Goal: Task Accomplishment & Management: Complete application form

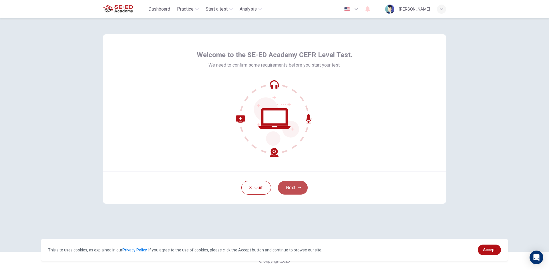
click at [293, 187] on button "Next" at bounding box center [293, 188] width 30 height 14
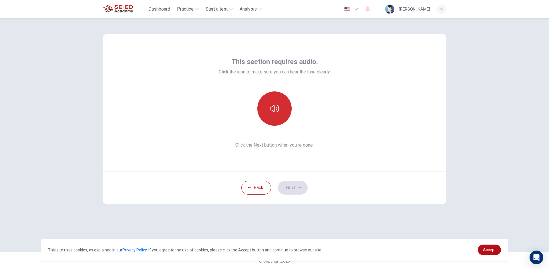
click at [276, 100] on button "button" at bounding box center [274, 109] width 34 height 34
click at [278, 113] on icon "button" at bounding box center [274, 108] width 9 height 9
click at [279, 110] on icon "button" at bounding box center [274, 108] width 9 height 7
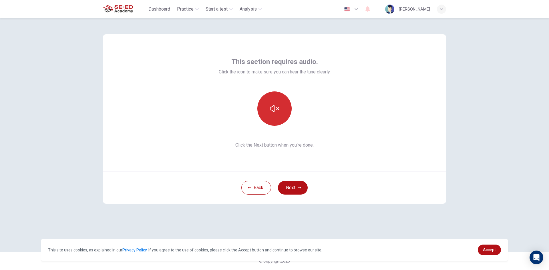
click at [279, 110] on icon "button" at bounding box center [274, 108] width 9 height 7
click at [274, 116] on button "button" at bounding box center [274, 109] width 34 height 34
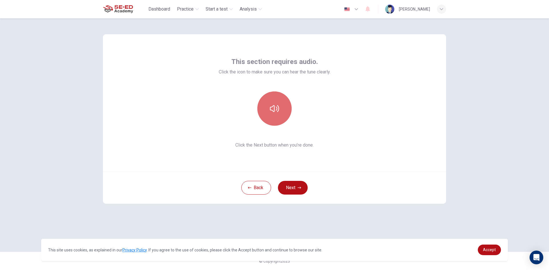
click at [274, 116] on button "button" at bounding box center [274, 109] width 34 height 34
click at [293, 189] on button "Next" at bounding box center [293, 188] width 30 height 14
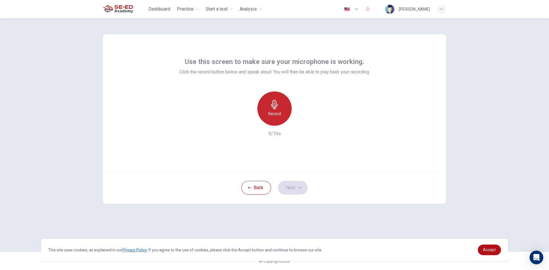
click at [281, 115] on h6 "Record" at bounding box center [274, 113] width 13 height 7
click at [281, 115] on div "Stop" at bounding box center [274, 109] width 34 height 34
click at [300, 179] on div "Back Next" at bounding box center [274, 188] width 343 height 32
click at [298, 186] on button "Next" at bounding box center [293, 188] width 30 height 14
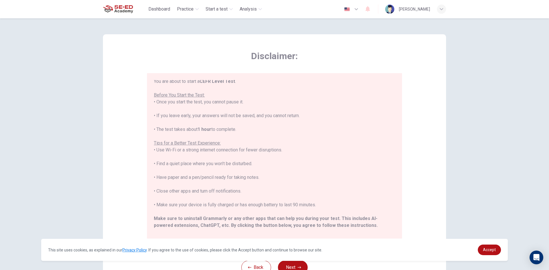
scroll to position [55, 0]
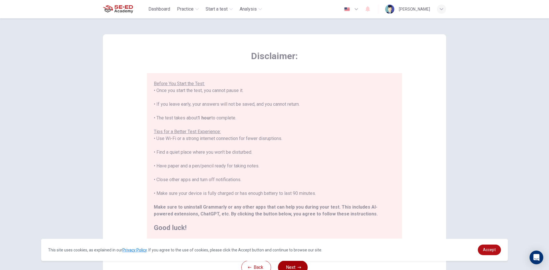
click at [285, 265] on button "Next" at bounding box center [293, 268] width 30 height 14
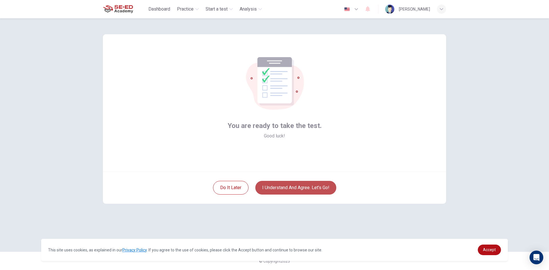
click at [311, 186] on button "I understand and agree. Let’s go!" at bounding box center [295, 188] width 81 height 14
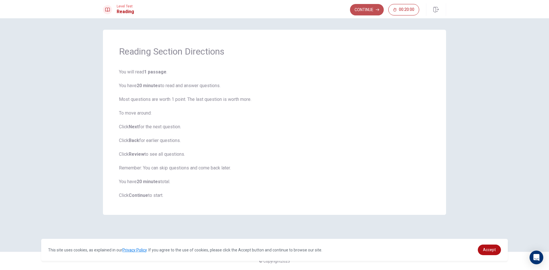
click at [364, 14] on button "Continue" at bounding box center [367, 9] width 34 height 11
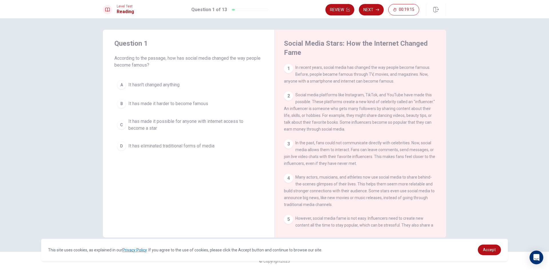
click at [120, 126] on div "C" at bounding box center [121, 124] width 9 height 9
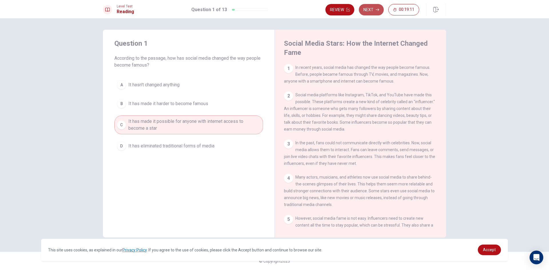
click at [370, 9] on button "Next" at bounding box center [371, 9] width 25 height 11
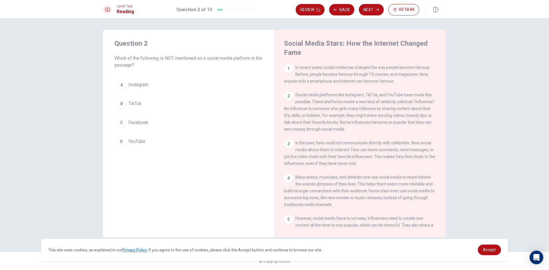
click at [145, 142] on span "YouTube" at bounding box center [136, 141] width 17 height 7
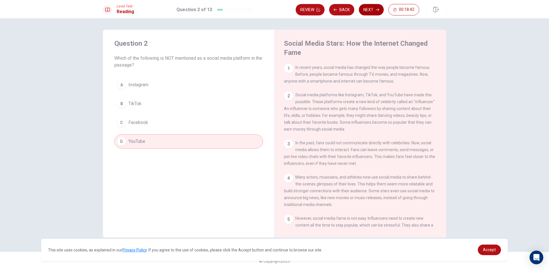
click at [370, 8] on button "Next" at bounding box center [371, 9] width 25 height 11
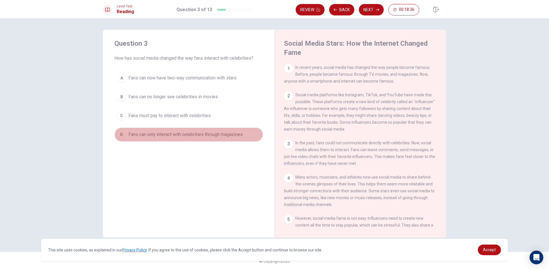
click at [170, 131] on span "Fans can only interact with celebrities through magazines" at bounding box center [185, 134] width 114 height 7
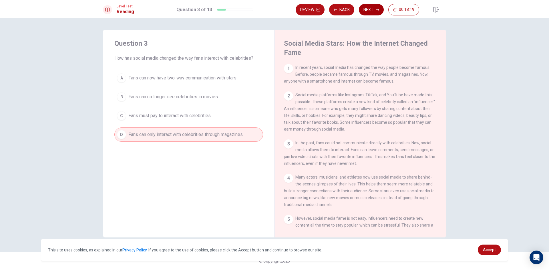
click at [366, 7] on button "Next" at bounding box center [371, 9] width 25 height 11
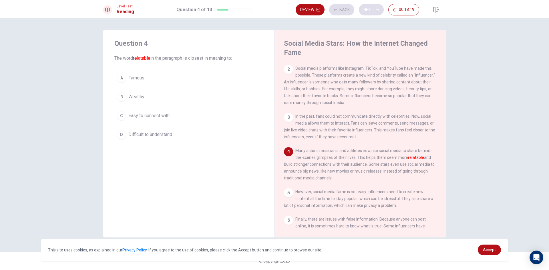
scroll to position [42, 0]
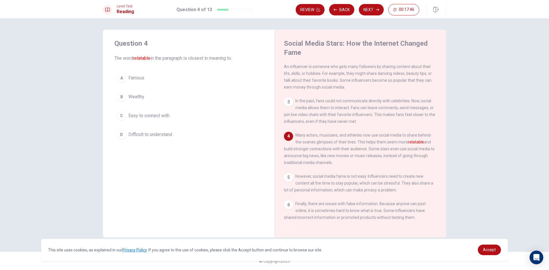
click at [120, 75] on div "A" at bounding box center [121, 78] width 9 height 9
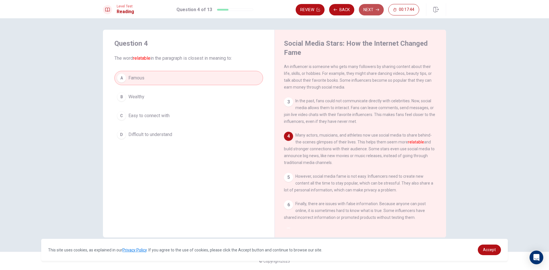
click at [368, 12] on button "Next" at bounding box center [371, 9] width 25 height 11
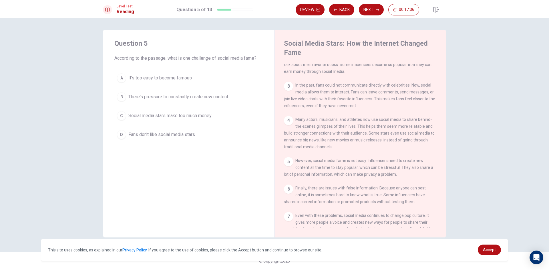
scroll to position [71, 0]
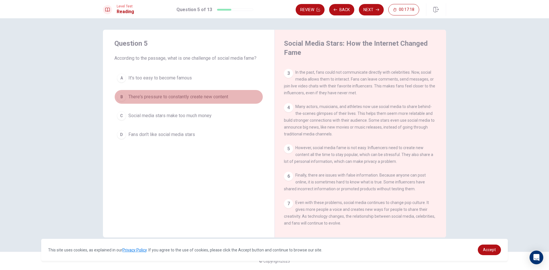
click at [239, 95] on button "B There's pressure to constantly create new content" at bounding box center [188, 97] width 149 height 14
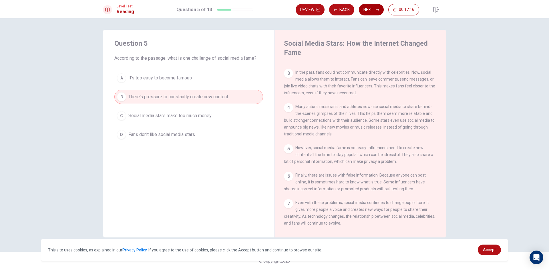
click at [367, 10] on button "Next" at bounding box center [371, 9] width 25 height 11
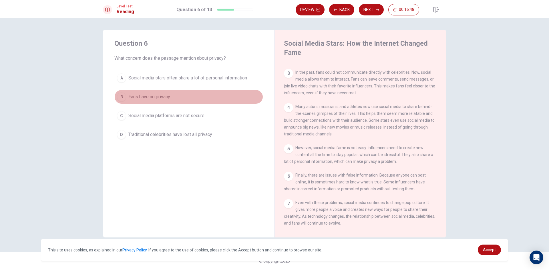
click at [207, 100] on button "B Fans have no privacy" at bounding box center [188, 97] width 149 height 14
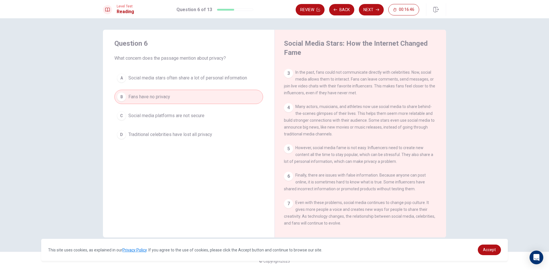
drag, startPoint x: 361, startPoint y: 7, endPoint x: 366, endPoint y: 6, distance: 4.9
click at [361, 7] on button "Next" at bounding box center [371, 9] width 25 height 11
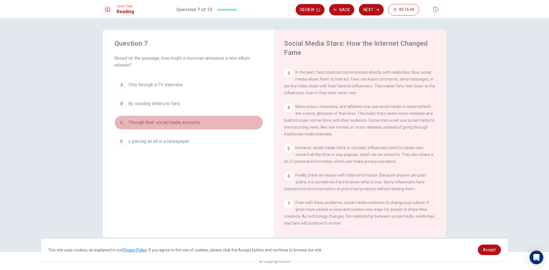
click at [229, 122] on button "C Through their social media accounts" at bounding box center [188, 123] width 149 height 14
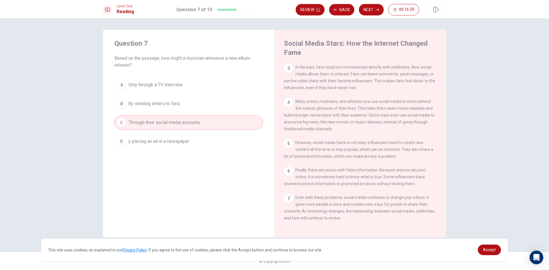
scroll to position [84, 0]
click at [379, 11] on icon "button" at bounding box center [377, 9] width 3 height 3
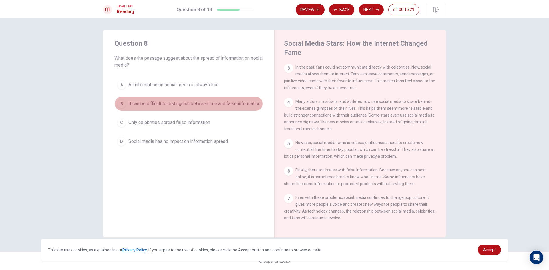
click at [142, 107] on span "It can be difficult to distinguish between true and false information" at bounding box center [194, 103] width 132 height 7
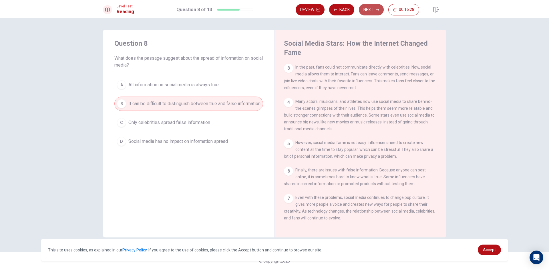
click at [370, 6] on button "Next" at bounding box center [371, 9] width 25 height 11
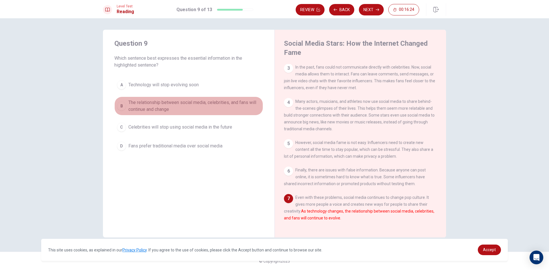
click at [202, 106] on span "The relationship between social media, celebrities, and fans will continue and …" at bounding box center [194, 106] width 132 height 14
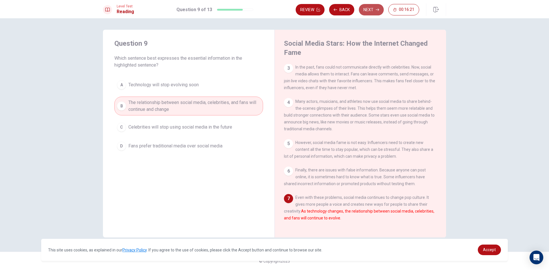
click at [364, 8] on button "Next" at bounding box center [371, 9] width 25 height 11
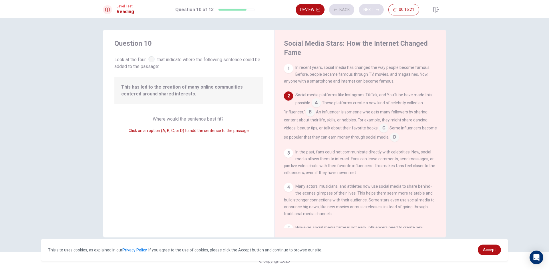
scroll to position [28, 0]
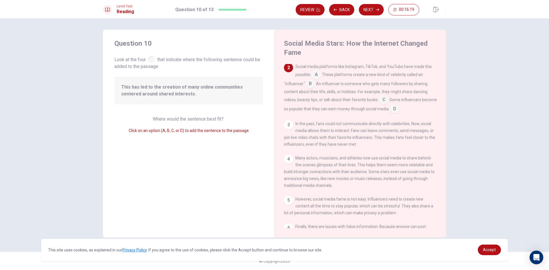
click at [236, 94] on span "This has led to the creation of many online communities centered around shared …" at bounding box center [188, 91] width 135 height 14
click at [316, 76] on input at bounding box center [316, 75] width 9 height 9
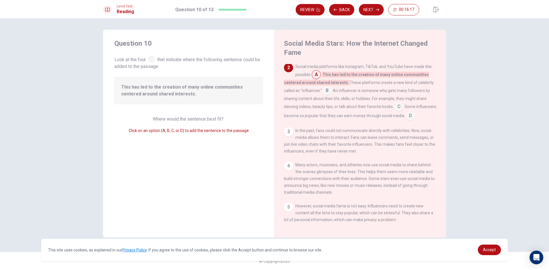
click at [319, 77] on input at bounding box center [316, 75] width 9 height 9
drag, startPoint x: 328, startPoint y: 92, endPoint x: 324, endPoint y: 102, distance: 10.7
click at [325, 113] on div "Social media platforms like Instagram, TikTok, and YouTube have made this possi…" at bounding box center [360, 91] width 153 height 57
click at [326, 88] on input at bounding box center [327, 91] width 9 height 9
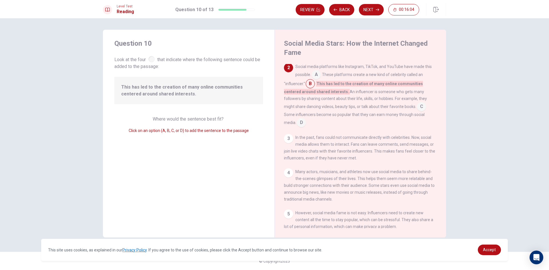
click at [321, 78] on input at bounding box center [316, 75] width 9 height 9
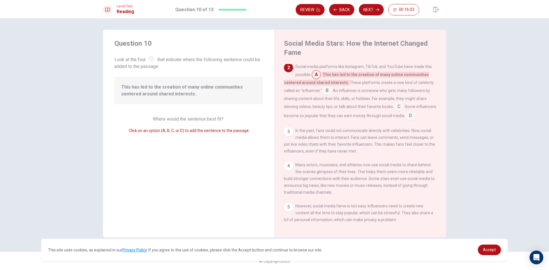
drag, startPoint x: 321, startPoint y: 77, endPoint x: 325, endPoint y: 76, distance: 4.4
click at [324, 79] on div "Social media platforms like Instagram, TikTok, and YouTube have made this possi…" at bounding box center [360, 91] width 153 height 57
drag, startPoint x: 326, startPoint y: 74, endPoint x: 323, endPoint y: 74, distance: 2.9
click at [323, 74] on div "Social media platforms like Instagram, TikTok, and YouTube have made this possi…" at bounding box center [360, 91] width 153 height 57
drag, startPoint x: 320, startPoint y: 74, endPoint x: 325, endPoint y: 94, distance: 20.3
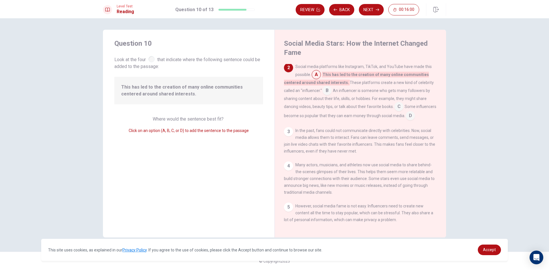
click at [325, 97] on div "Social media platforms like Instagram, TikTok, and YouTube have made this possi…" at bounding box center [360, 91] width 153 height 57
click at [326, 89] on input at bounding box center [327, 91] width 9 height 9
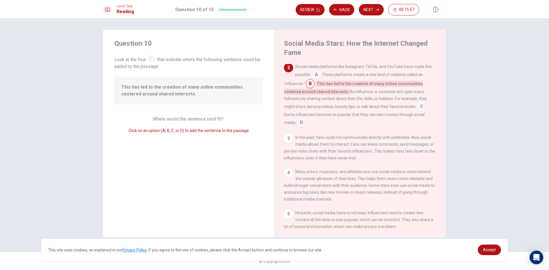
click at [377, 136] on div "3 In the past, fans could not communicate directly with celebrities. Now, socia…" at bounding box center [360, 147] width 153 height 27
click at [355, 170] on div "1 In recent years, social media has changed the way people become famous. Befor…" at bounding box center [364, 146] width 161 height 165
click at [420, 107] on input at bounding box center [421, 107] width 9 height 9
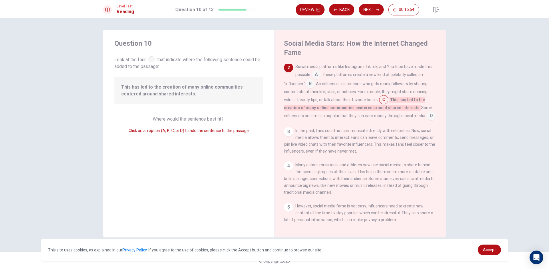
click at [427, 121] on input at bounding box center [431, 116] width 9 height 9
click at [314, 88] on input at bounding box center [310, 84] width 9 height 9
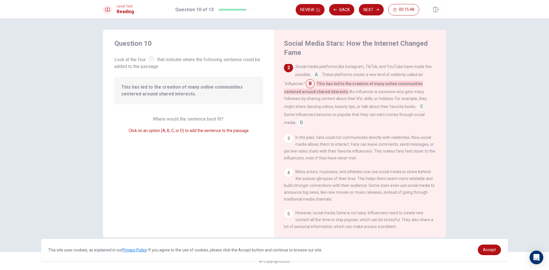
click at [420, 108] on input at bounding box center [421, 107] width 9 height 9
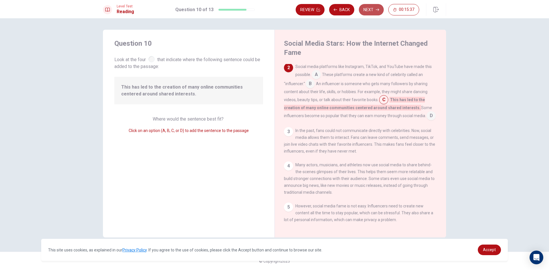
click at [375, 11] on button "Next" at bounding box center [371, 9] width 25 height 11
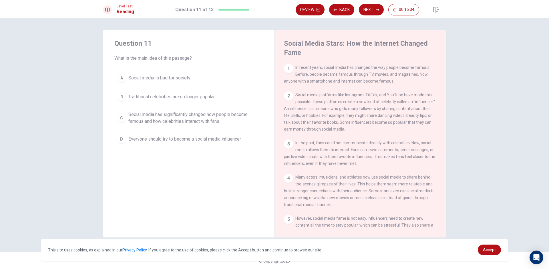
click at [162, 115] on span "Social media has significantly changed how people become famous and how celebri…" at bounding box center [194, 118] width 132 height 14
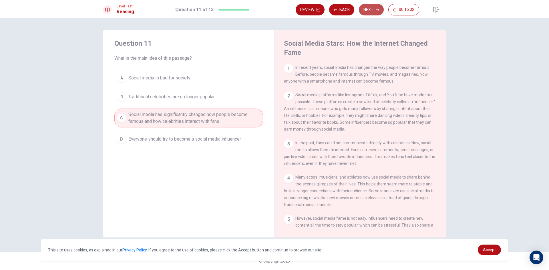
click at [369, 7] on button "Next" at bounding box center [371, 9] width 25 height 11
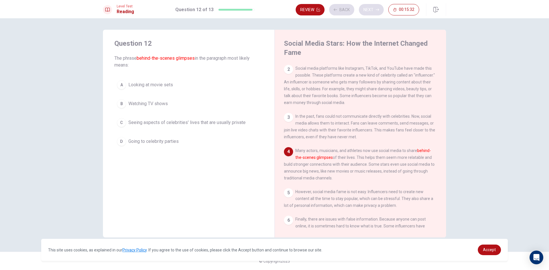
scroll to position [42, 0]
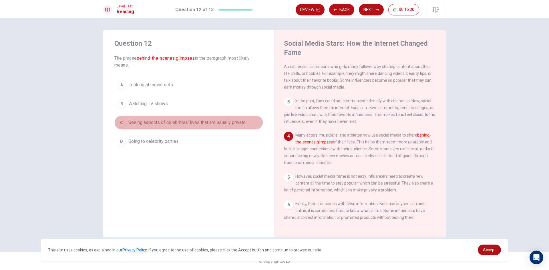
click at [224, 123] on span "Seeing aspects of celebrities' lives that are usually private" at bounding box center [186, 122] width 117 height 7
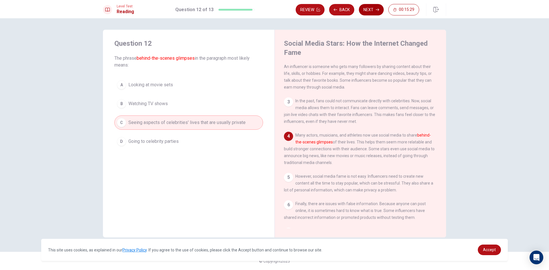
click at [380, 10] on button "Next" at bounding box center [371, 9] width 25 height 11
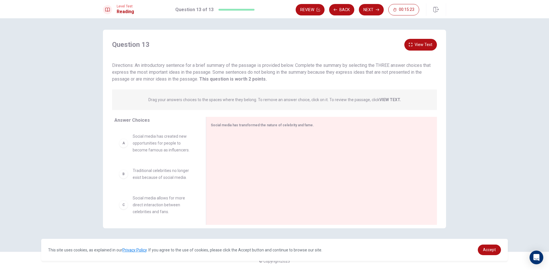
click at [124, 143] on div "A" at bounding box center [123, 143] width 9 height 9
drag, startPoint x: 124, startPoint y: 143, endPoint x: 232, endPoint y: 143, distance: 107.3
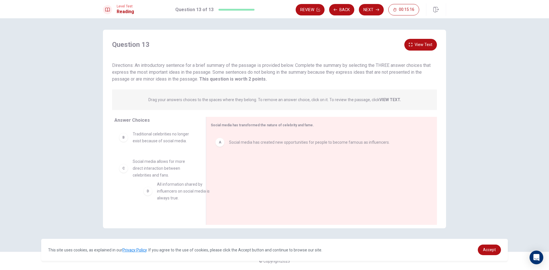
scroll to position [2, 0]
drag, startPoint x: 122, startPoint y: 209, endPoint x: 226, endPoint y: 164, distance: 113.4
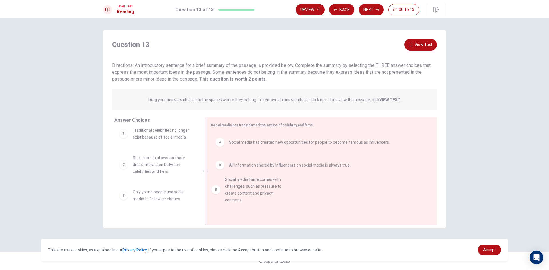
drag, startPoint x: 127, startPoint y: 211, endPoint x: 221, endPoint y: 195, distance: 95.2
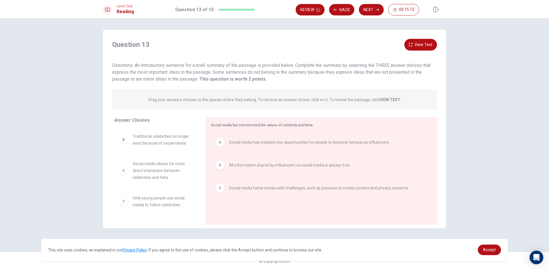
scroll to position [0, 0]
drag, startPoint x: 124, startPoint y: 170, endPoint x: 219, endPoint y: 210, distance: 102.7
drag, startPoint x: 128, startPoint y: 144, endPoint x: 228, endPoint y: 212, distance: 121.0
drag, startPoint x: 124, startPoint y: 138, endPoint x: 221, endPoint y: 212, distance: 122.6
click at [376, 12] on button "Next" at bounding box center [371, 9] width 25 height 11
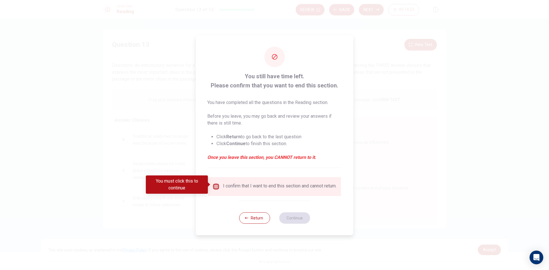
click at [217, 185] on input "You must click this to continue" at bounding box center [216, 186] width 7 height 7
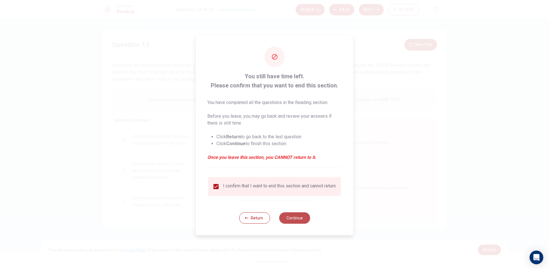
click at [289, 218] on button "Continue" at bounding box center [294, 218] width 31 height 11
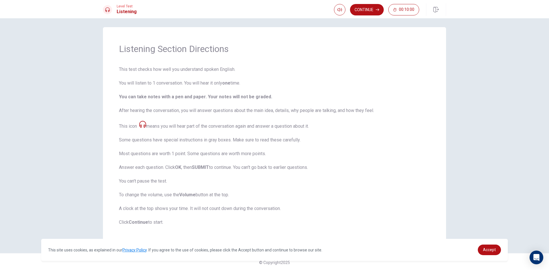
scroll to position [4, 0]
click at [368, 7] on button "Continue" at bounding box center [367, 9] width 34 height 11
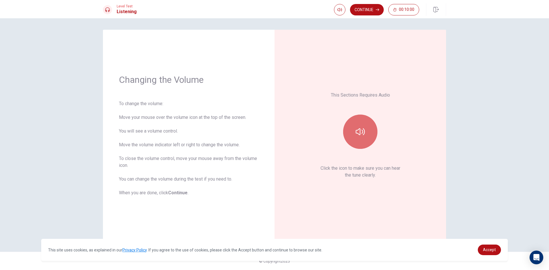
click at [357, 142] on button "button" at bounding box center [360, 132] width 34 height 34
click at [370, 10] on button "Continue" at bounding box center [367, 9] width 34 height 11
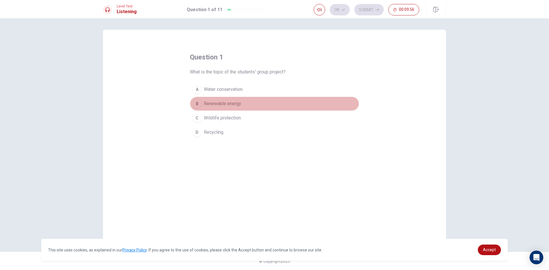
click at [245, 100] on button "B Renewable energy." at bounding box center [274, 104] width 169 height 14
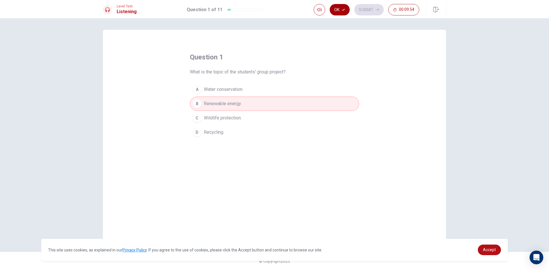
click at [344, 13] on button "Ok" at bounding box center [340, 9] width 20 height 11
click at [363, 7] on button "Submit" at bounding box center [368, 9] width 29 height 11
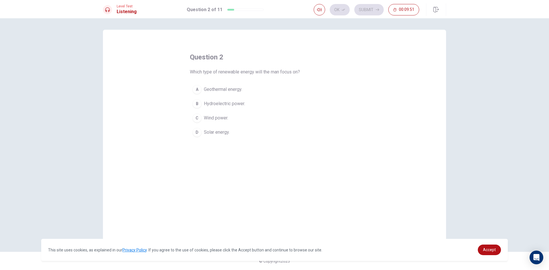
click at [317, 103] on button "B Hydroelectric power." at bounding box center [274, 104] width 169 height 14
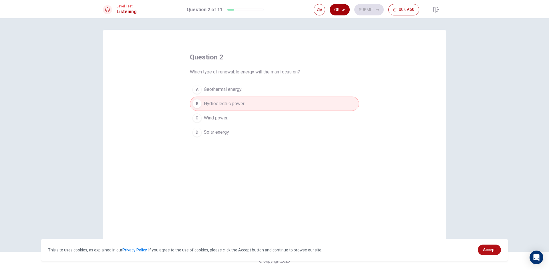
click at [340, 7] on button "Ok" at bounding box center [340, 9] width 20 height 11
click at [361, 7] on button "Submit" at bounding box center [368, 9] width 29 height 11
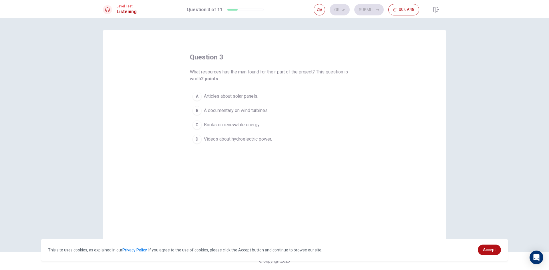
click at [295, 138] on button "D Videos about hydroelectric power." at bounding box center [274, 139] width 169 height 14
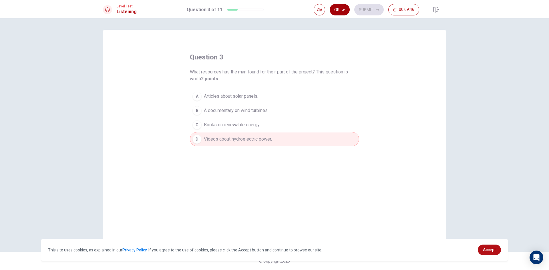
click at [342, 11] on icon "button" at bounding box center [343, 9] width 3 height 3
click at [369, 7] on button "Submit" at bounding box center [368, 9] width 29 height 11
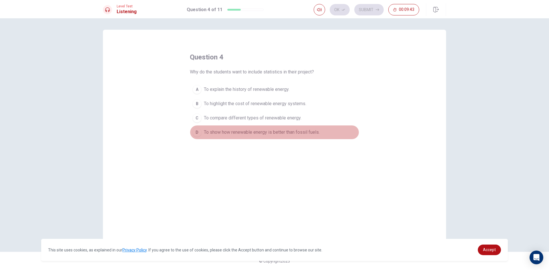
click at [311, 130] on span "To show how renewable energy is better than fossil fuels." at bounding box center [262, 132] width 116 height 7
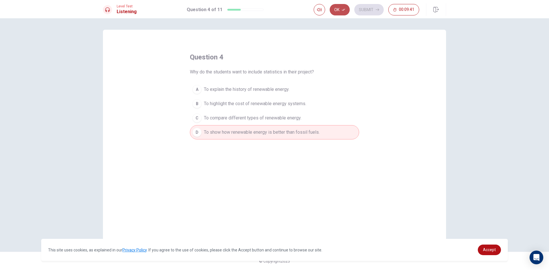
click at [343, 13] on button "Ok" at bounding box center [340, 9] width 20 height 11
click at [358, 9] on button "Submit" at bounding box center [368, 9] width 29 height 11
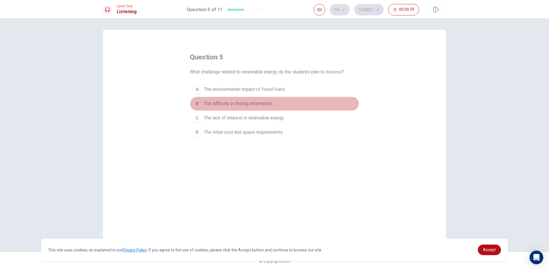
click at [322, 108] on button "B The difficulty in finding information." at bounding box center [274, 104] width 169 height 14
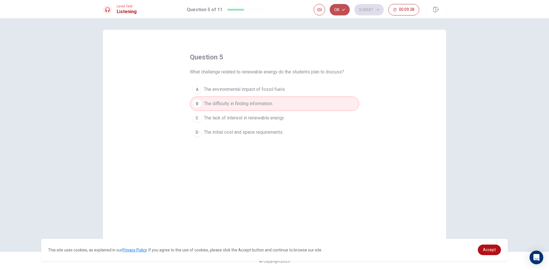
click at [346, 7] on button "Ok" at bounding box center [340, 9] width 20 height 11
click at [364, 8] on button "Submit" at bounding box center [368, 9] width 29 height 11
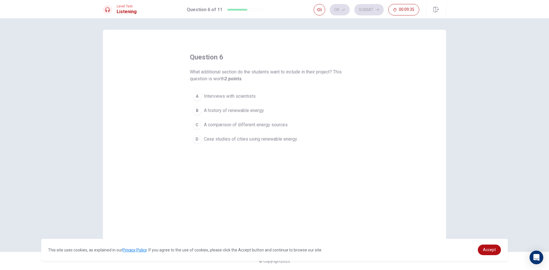
click at [296, 145] on button "D Case studies of cities using renewable energy." at bounding box center [274, 139] width 169 height 14
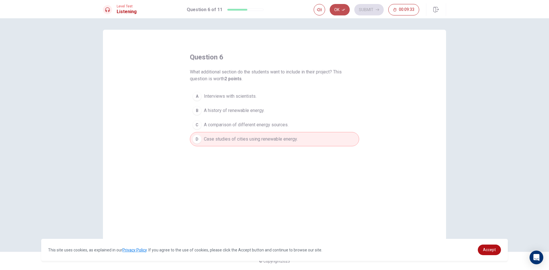
click at [346, 9] on button "Ok" at bounding box center [340, 9] width 20 height 11
click at [373, 12] on button "Submit" at bounding box center [368, 9] width 29 height 11
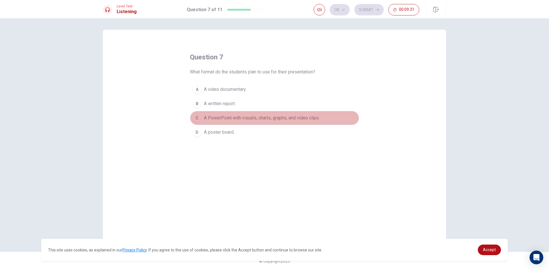
click at [301, 123] on button "C A PowerPoint with visuals, charts, graphs, and video clips." at bounding box center [274, 118] width 169 height 14
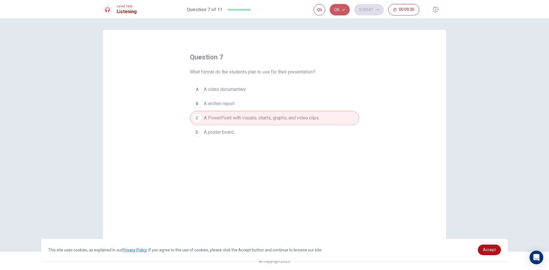
drag, startPoint x: 343, startPoint y: 12, endPoint x: 352, endPoint y: 10, distance: 9.4
click at [343, 12] on button "Ok" at bounding box center [340, 9] width 20 height 11
click at [366, 6] on button "Submit" at bounding box center [368, 9] width 29 height 11
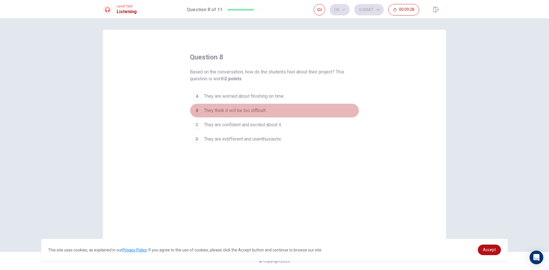
click at [296, 116] on button "B They think it will be too difficult." at bounding box center [274, 111] width 169 height 14
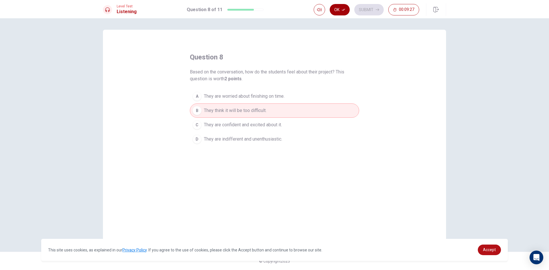
click at [343, 6] on button "Ok" at bounding box center [340, 9] width 20 height 11
click at [376, 6] on button "Submit" at bounding box center [368, 9] width 29 height 11
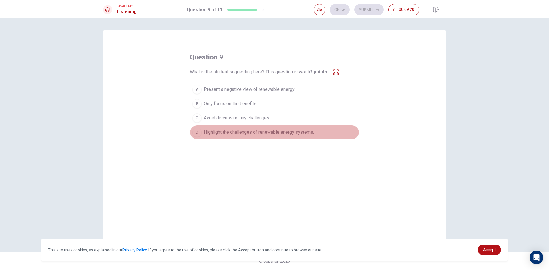
click at [328, 135] on button "D Highlight the challenges of renewable energy systems." at bounding box center [274, 132] width 169 height 14
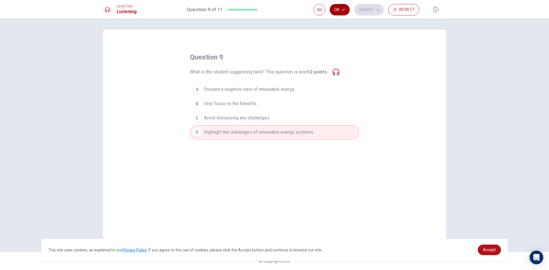
click at [340, 9] on button "Ok" at bounding box center [340, 9] width 20 height 11
click at [363, 7] on button "Submit" at bounding box center [368, 9] width 29 height 11
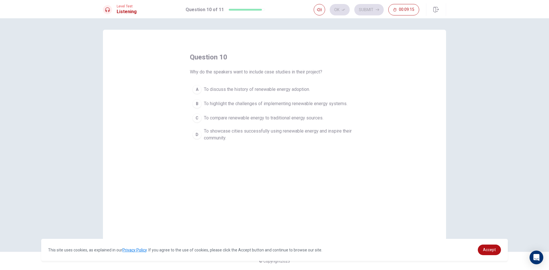
click at [347, 128] on span "To showcase cities successfully using renewable energy and inspire their commun…" at bounding box center [280, 135] width 153 height 14
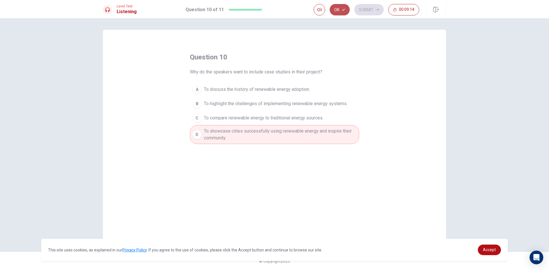
click at [337, 7] on button "Ok" at bounding box center [340, 9] width 20 height 11
click at [360, 10] on button "Submit" at bounding box center [368, 9] width 29 height 11
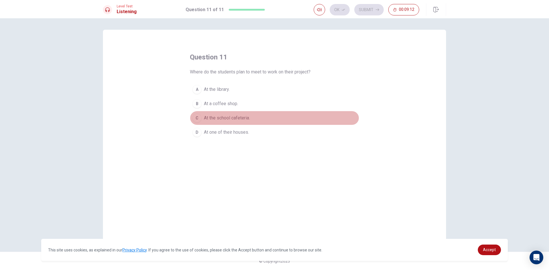
click at [313, 122] on button "C At the school cafeteria." at bounding box center [274, 118] width 169 height 14
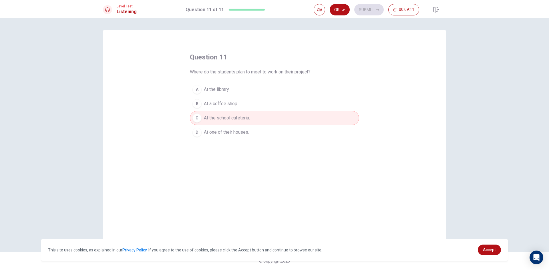
click at [338, 3] on div "Level Test Listening Question 11 of 11 Ok Submit 00:09:11" at bounding box center [274, 9] width 549 height 18
click at [342, 9] on icon "button" at bounding box center [343, 9] width 3 height 3
click at [360, 11] on button "Submit" at bounding box center [368, 9] width 29 height 11
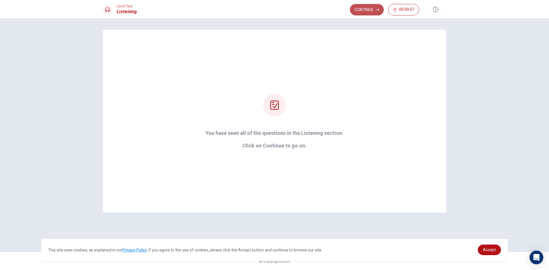
click at [367, 9] on button "Continue" at bounding box center [367, 9] width 34 height 11
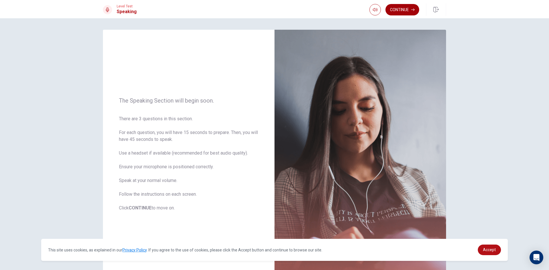
click at [409, 11] on button "Continue" at bounding box center [403, 9] width 34 height 11
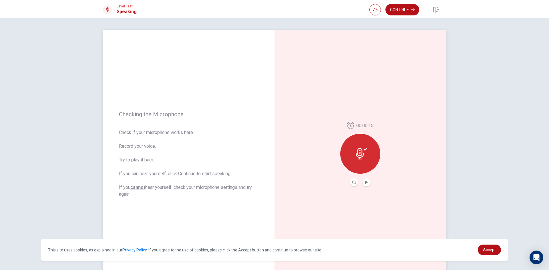
click at [364, 154] on icon at bounding box center [361, 153] width 11 height 11
click at [366, 185] on button "Play Audio" at bounding box center [367, 183] width 8 height 8
click at [352, 183] on icon "Record Again" at bounding box center [353, 182] width 3 height 3
click at [368, 161] on span "Stop Recording" at bounding box center [360, 164] width 21 height 9
click at [368, 165] on div at bounding box center [360, 154] width 40 height 40
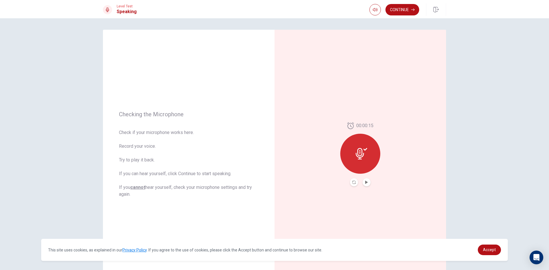
click at [368, 184] on button "Play Audio" at bounding box center [367, 183] width 8 height 8
click at [411, 10] on button "Continue" at bounding box center [403, 9] width 34 height 11
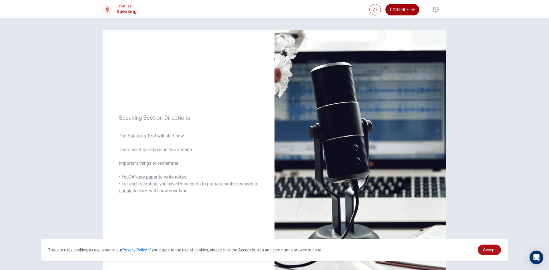
click at [411, 8] on button "Continue" at bounding box center [403, 9] width 34 height 11
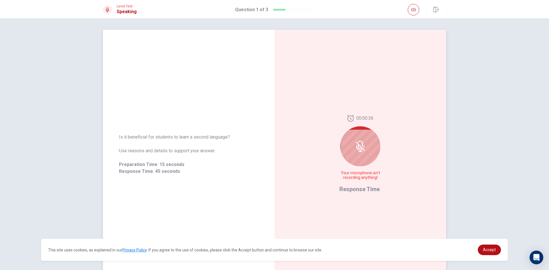
click at [360, 145] on icon at bounding box center [360, 146] width 11 height 11
click at [342, 192] on span "Response Time" at bounding box center [360, 189] width 40 height 7
click at [362, 155] on div at bounding box center [360, 146] width 40 height 40
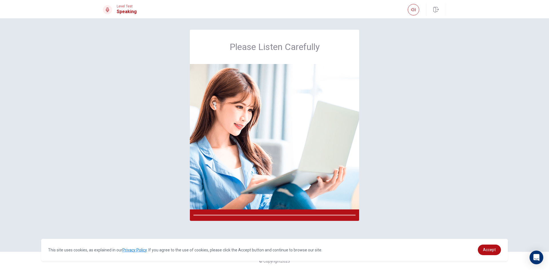
click at [365, 167] on div "Please Listen Carefully" at bounding box center [275, 135] width 362 height 211
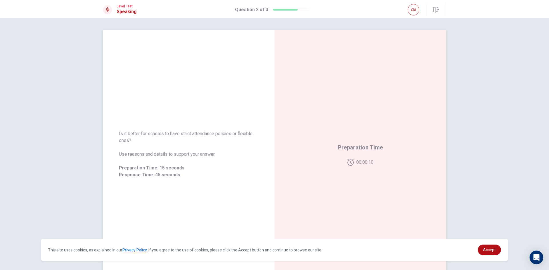
drag, startPoint x: 459, startPoint y: 152, endPoint x: 437, endPoint y: 157, distance: 22.4
click at [438, 157] on div "Is it better for schools to have strict attendance policies or flexible ones? U…" at bounding box center [274, 144] width 549 height 252
click at [375, 173] on div "Preparation Time 00:00:09" at bounding box center [361, 154] width 172 height 249
drag, startPoint x: 364, startPoint y: 166, endPoint x: 357, endPoint y: 176, distance: 12.0
click at [359, 176] on div "Preparation Time 00:00:09" at bounding box center [361, 154] width 172 height 249
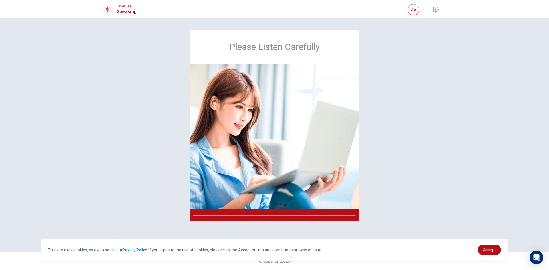
click at [362, 151] on div "Please Listen Carefully" at bounding box center [275, 135] width 362 height 211
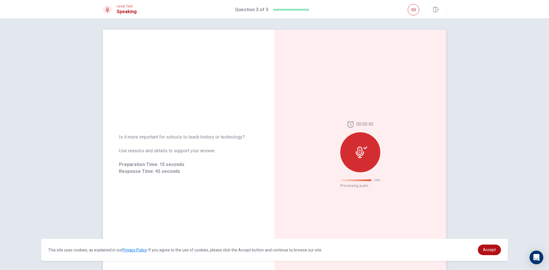
click at [351, 157] on div at bounding box center [360, 152] width 40 height 40
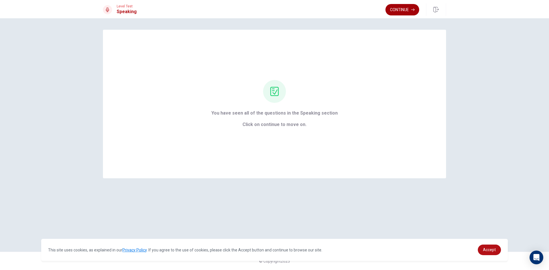
click at [397, 11] on button "Continue" at bounding box center [403, 9] width 34 height 11
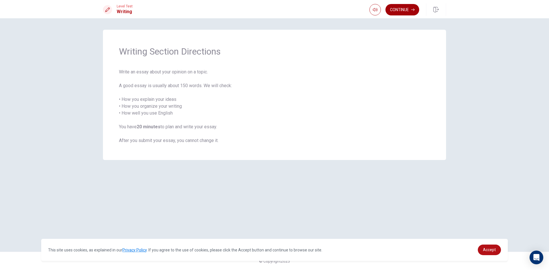
click at [397, 11] on button "Continue" at bounding box center [403, 9] width 34 height 11
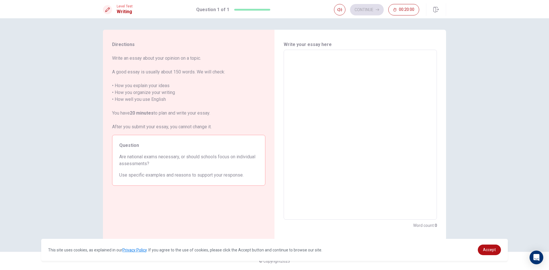
click at [351, 71] on textarea at bounding box center [360, 135] width 145 height 161
type textarea "s"
type textarea "x"
type textarea "sc"
type textarea "x"
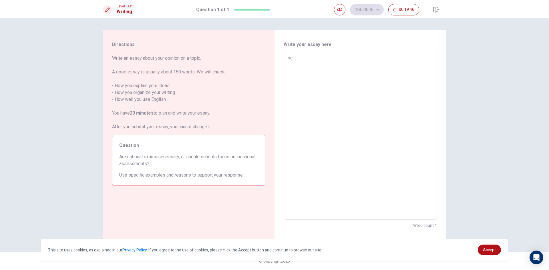
type textarea "s"
type textarea "x"
type textarea "sh"
type textarea "x"
type textarea "sho"
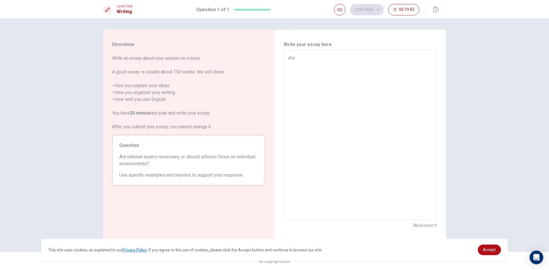
type textarea "x"
type textarea "shou"
type textarea "x"
type textarea "shoul"
type textarea "x"
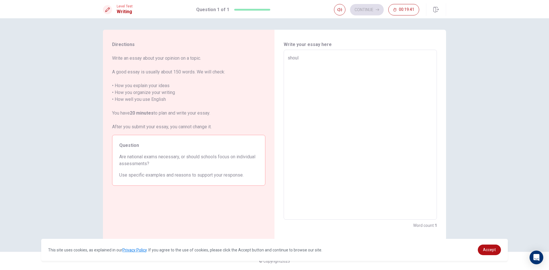
type textarea "should"
type textarea "x"
type textarea "should"
type textarea "x"
type textarea "should s"
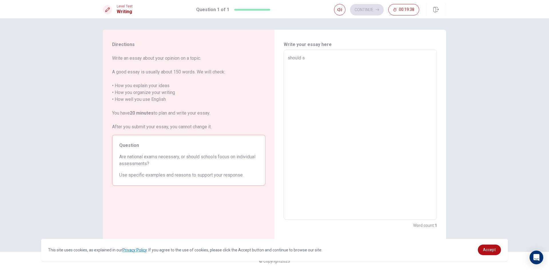
type textarea "x"
type textarea "should sc"
type textarea "x"
type textarea "should sch"
type textarea "x"
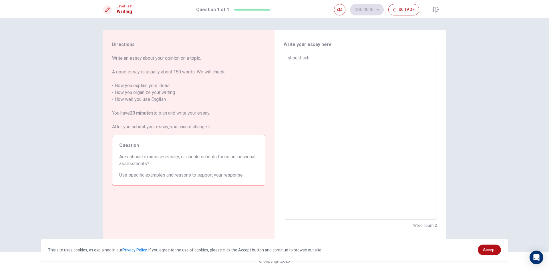
type textarea "should scho"
type textarea "x"
type textarea "should schoo"
type textarea "x"
type textarea "should school"
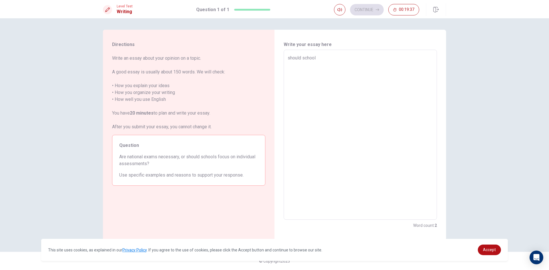
type textarea "x"
type textarea "should school"
type textarea "x"
type textarea "should school f"
type textarea "x"
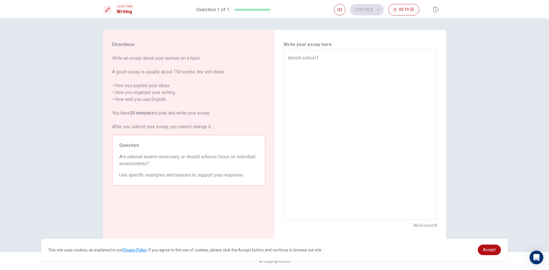
type textarea "should school fo"
type textarea "x"
type textarea "should school foc"
type textarea "x"
type textarea "should school focu"
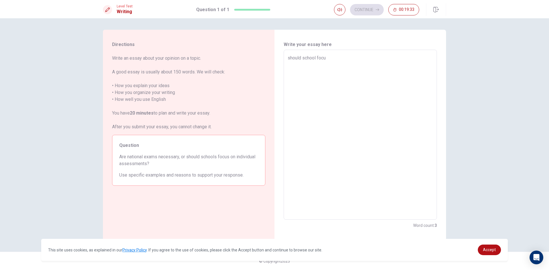
type textarea "x"
type textarea "should school focus"
type textarea "x"
type textarea "should school focus"
type textarea "x"
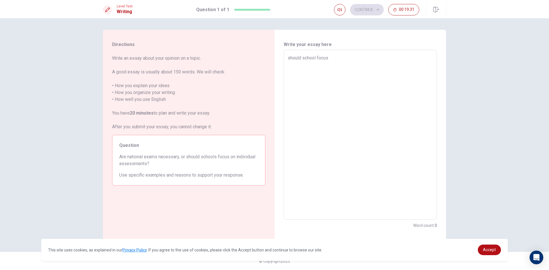
type textarea "should school focus o"
type textarea "x"
type textarea "should school focus on"
type textarea "x"
type textarea "should school focus on"
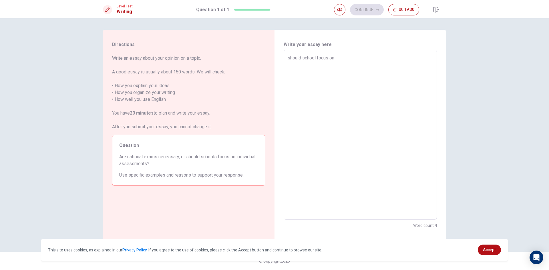
type textarea "x"
type textarea "should school focus on i"
type textarea "x"
type textarea "should school focus on id"
type textarea "x"
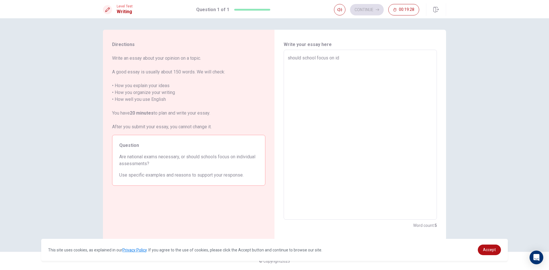
type textarea "should school focus on idi"
type textarea "x"
type textarea "should school focus on idiv"
type textarea "x"
type textarea "should school focus on idivi"
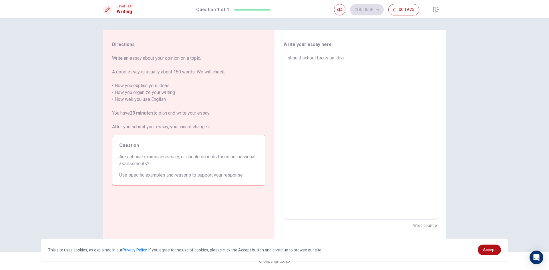
type textarea "x"
type textarea "should school focus on idivid"
type textarea "x"
type textarea "should school focus on idividu"
type textarea "x"
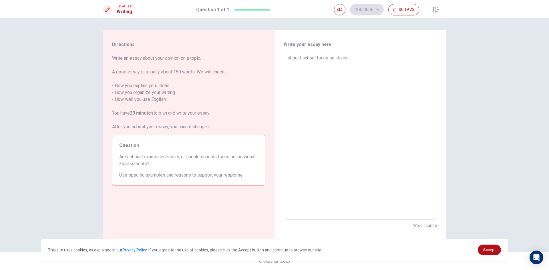
type textarea "should school focus on idividua"
type textarea "x"
type textarea "should school focus on idividual"
type textarea "x"
type textarea "should school focus on idividual"
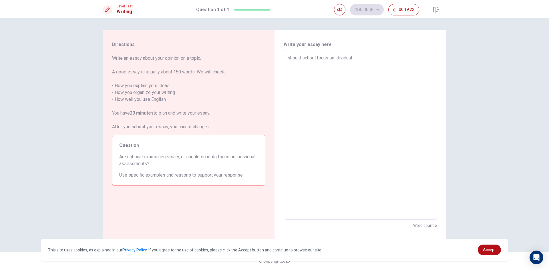
type textarea "x"
type textarea "should school focus on idividual a"
type textarea "x"
type textarea "should school focus on idividual as"
type textarea "x"
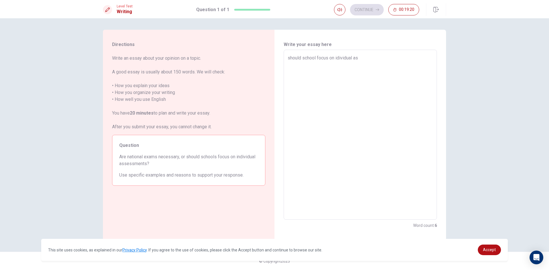
type textarea "should school focus on idividual ass"
type textarea "x"
type textarea "should school focus on idividual asse"
type textarea "x"
type textarea "should school focus on idividual asses"
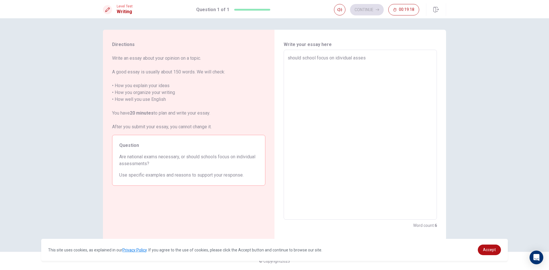
type textarea "x"
type textarea "should school focus on idividual assess"
type textarea "x"
type textarea "should school focus on idividual assesss"
type textarea "x"
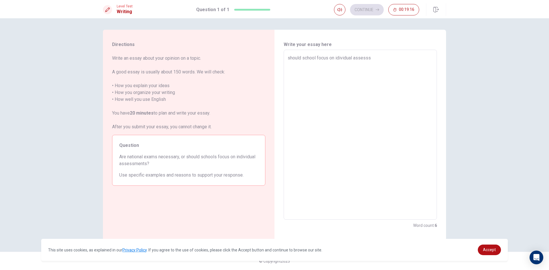
type textarea "should school focus on idividual assess"
type textarea "x"
type textarea "should school focus on idividual assessm"
type textarea "x"
type textarea "should school focus on idividual assessme"
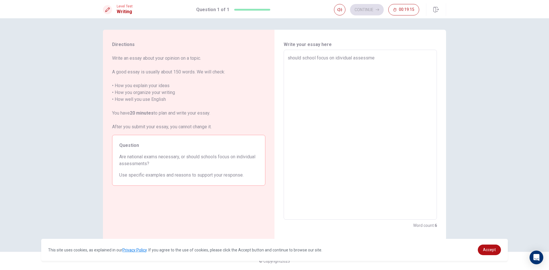
type textarea "x"
type textarea "should school focus on idividual assessmen"
type textarea "x"
type textarea "should school focus on idividual assessment"
type textarea "x"
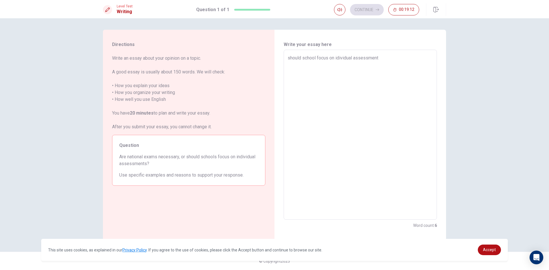
type textarea "should school focus on idividual assessment"
type textarea "x"
type textarea "should school focus on idividual assessment ."
type textarea "x"
type textarea "should school focus on idividual assessment .h"
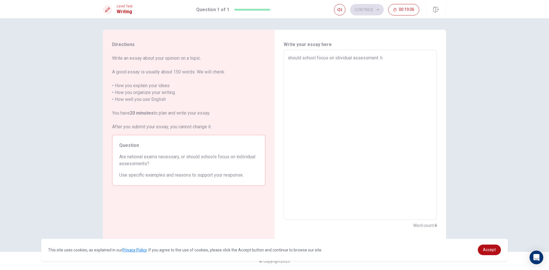
type textarea "x"
type textarea "should school focus on idividual assessment .hy"
type textarea "x"
type textarea "should school focus on idividual assessment .h"
type textarea "x"
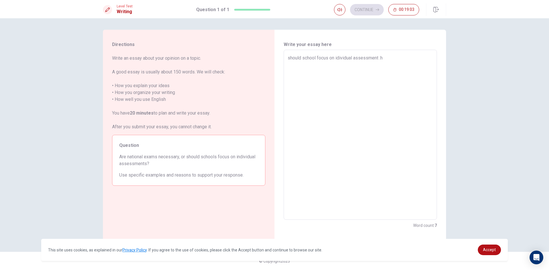
type textarea "should school focus on idividual assessment ."
type textarea "x"
type textarea "should school focus on idividual assessment ."
type textarea "x"
type textarea "should school focus on idividual assessment . i"
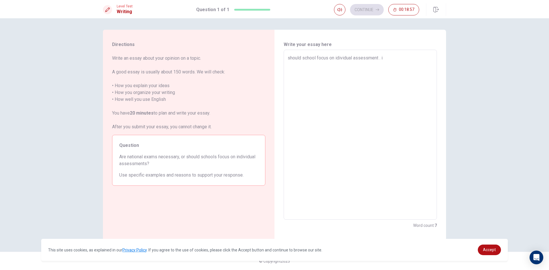
type textarea "x"
type textarea "should school focus on idividual assessment . i"
type textarea "x"
type textarea "should school focus on idividual assessment . i l"
type textarea "x"
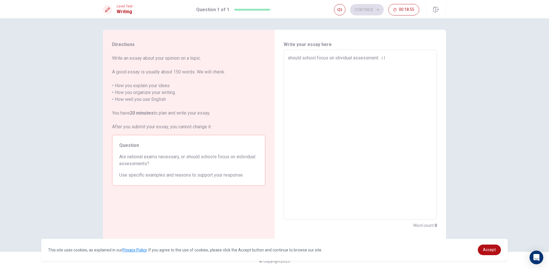
type textarea "should school focus on idividual assessment . i lo"
type textarea "x"
type textarea "should school focus on idividual assessment . i lov"
type textarea "x"
type textarea "should school focus on idividual assessment . i lov"
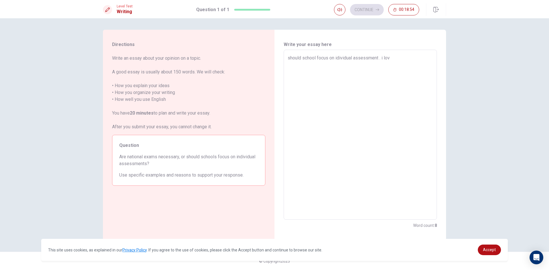
type textarea "x"
type textarea "should school focus on idividual assessment . i lov"
type textarea "x"
type textarea "should school focus on idividual assessment . i love"
type textarea "x"
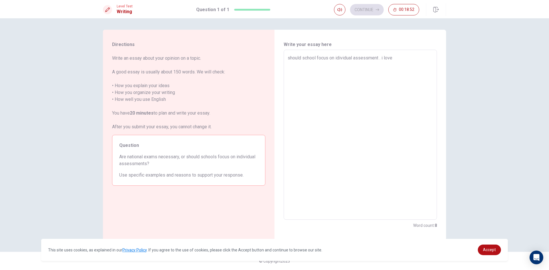
type textarea "should school focus on idividual assessment . i love"
type textarea "x"
type textarea "should school focus on idividual assessment . i love y"
type textarea "x"
type textarea "should school focus on idividual assessment . i love yo"
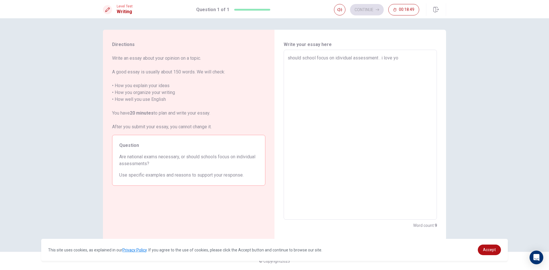
type textarea "x"
type textarea "should school focus on idividual assessment . i love you"
type textarea "x"
type textarea "should school focus on idividual assessment . i love you"
type textarea "x"
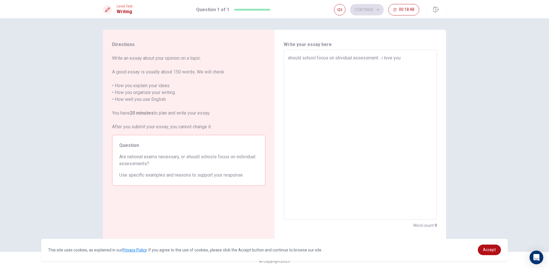
type textarea "should school focus on idividual assessment . i love you j"
type textarea "x"
type textarea "should school focus on idividual assessment . i love you ja"
type textarea "x"
type textarea "should school focus on idividual assessment . i love you ja"
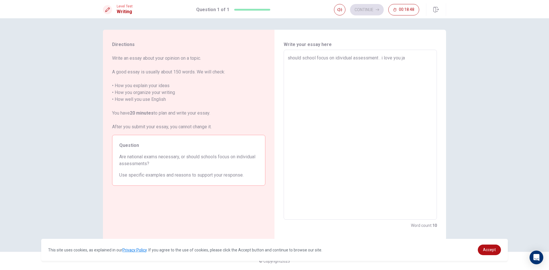
type textarea "x"
type textarea "should school focus on idividual assessment . i love you ja j"
type textarea "x"
type textarea "should school focus on idividual assessment . i love you [PERSON_NAME]"
type textarea "x"
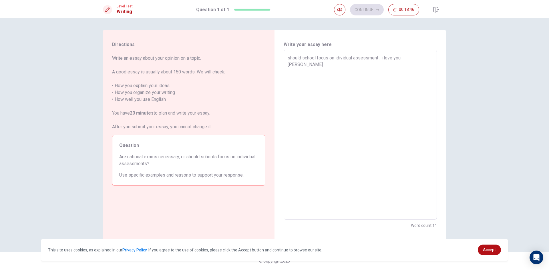
type textarea "should school focus on idividual assessment . i love you ja jub"
type textarea "x"
type textarea "should school focus on idividual assessment . i love you ja jub"
type textarea "x"
type textarea "should school focus on idividual assessment . i love you ja jub j"
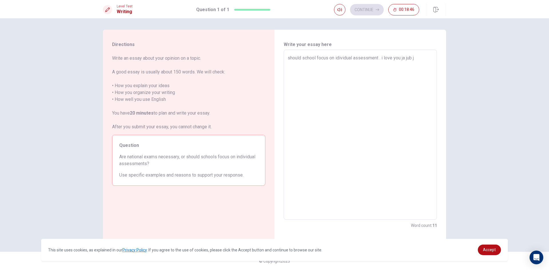
type textarea "x"
type textarea "should school focus on idividual assessment . i love you ja jub ju"
type textarea "x"
type textarea "should school focus on idividual assessment . i love you ja jub jub"
type textarea "x"
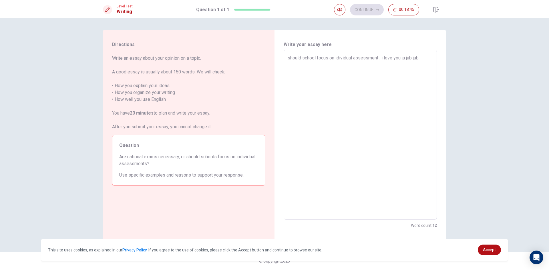
type textarea "should school focus on idividual assessment . i love you ja jub jub"
type textarea "x"
type textarea "should school focus on idividual assessment . i love you ja jub jub n"
type textarea "x"
type textarea "should school focus on idividual assessment . i love you ja jub jub na"
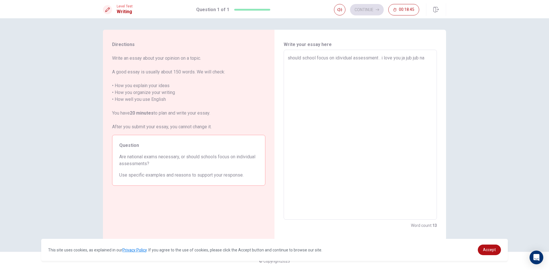
type textarea "x"
type textarea "should school focus on idividual assessment . i love you ja jub jub na"
type textarea "x"
type textarea "should school focus on idividual assessment . i love you ja jub jub na r"
type textarea "x"
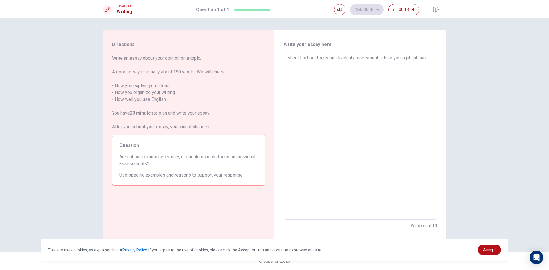
type textarea "should school focus on idividual assessment . i love you ja jub jub na ra"
type textarea "x"
type textarea "should school focus on idividual assessment . i love you ja jub jub na rak"
type textarea "x"
type textarea "should school focus on idividual assessment . i love you ja jub jub na rak"
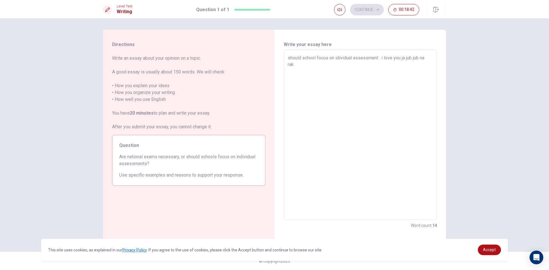
type textarea "x"
type textarea "should school focus on idividual assessment . i love you ja jub jub na rak t"
type textarea "x"
type textarea "should school focus on idividual assessment . i love you ja jub jub na rak te"
type textarea "x"
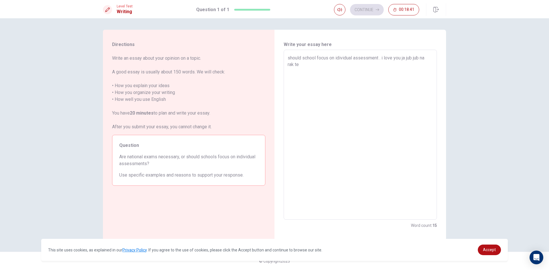
type textarea "should school focus on idividual assessment . i love you ja jub jub na rak tee"
type textarea "x"
type textarea "should school focus on idividual assessment . i love you ja jub jub na rak tee"
type textarea "x"
type textarea "should school focus on idividual assessment . i love you ja jub jub na rak tee s"
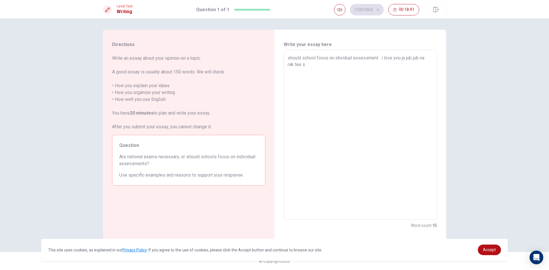
type textarea "x"
type textarea "should school focus on idividual assessment . i love you ja jub jub na rak tee …"
type textarea "x"
type textarea "should school focus on idividual assessment . i love you ja jub jub na rak tee …"
type textarea "x"
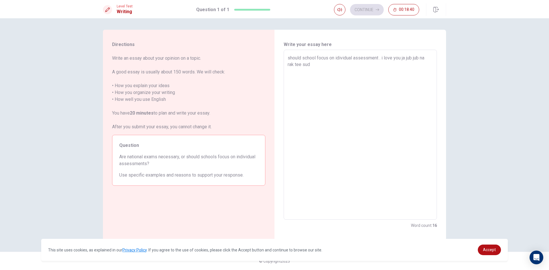
type textarea "should school focus on idividual assessment . i love you ja jub jub na rak tee …"
type textarea "x"
type textarea "should school focus on idividual assessment . i love you ja jub jub na rak tee …"
type textarea "x"
type textarea "should school focus on idividual assessment . i love you ja jub jub na rak tee …"
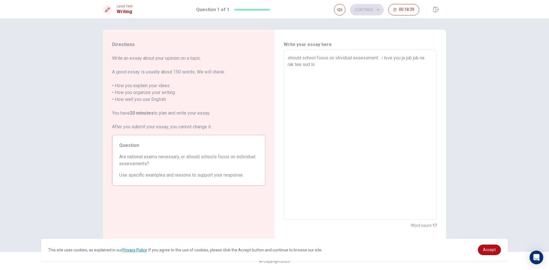
type textarea "x"
type textarea "should school focus on idividual assessment . i love you ja jub jub na rak tee …"
type textarea "x"
type textarea "should school focus on idividual assessment . i love you ja jub jub na rak tee …"
type textarea "x"
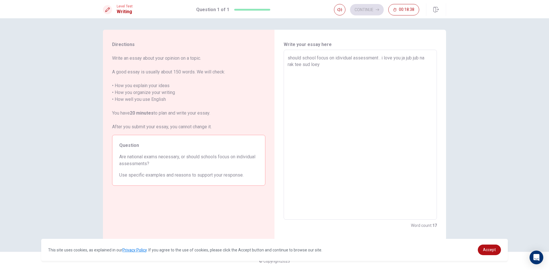
type textarea "should school focus on idividual assessment . i love you ja jub jub na rak tee …"
type textarea "x"
type textarea "should school focus on idividual assessment . i love you ja jub jub na rak tee …"
type textarea "x"
type textarea "should school focus on idividual assessment . i love you ja jub jub na rak tee …"
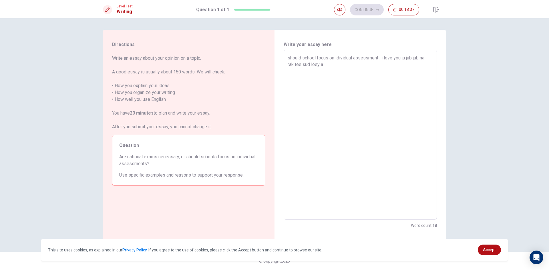
type textarea "x"
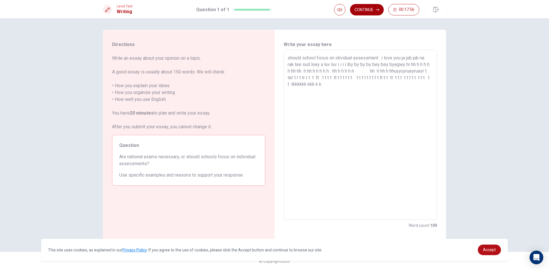
click at [367, 11] on button "Continue" at bounding box center [367, 9] width 34 height 11
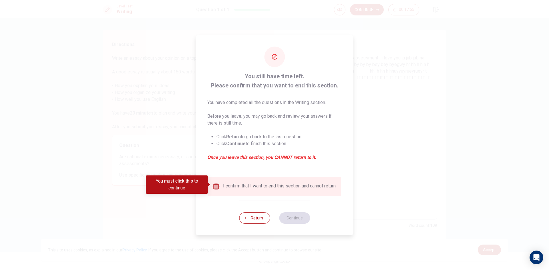
click at [214, 183] on input "You must click this to continue" at bounding box center [216, 186] width 7 height 7
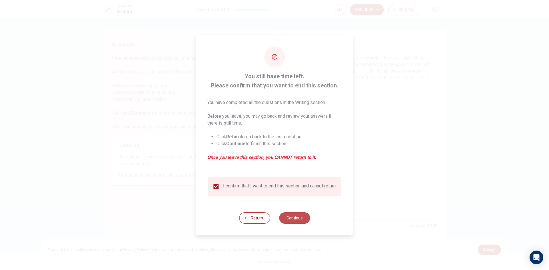
click at [294, 220] on button "Continue" at bounding box center [294, 218] width 31 height 11
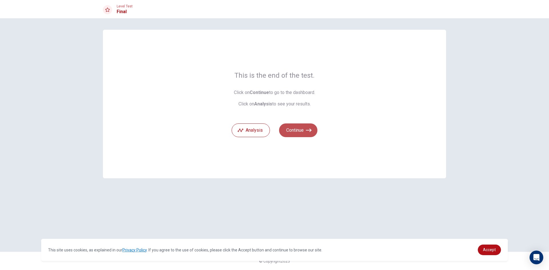
click at [307, 129] on icon "button" at bounding box center [309, 131] width 6 height 6
